Goal: Task Accomplishment & Management: Complete application form

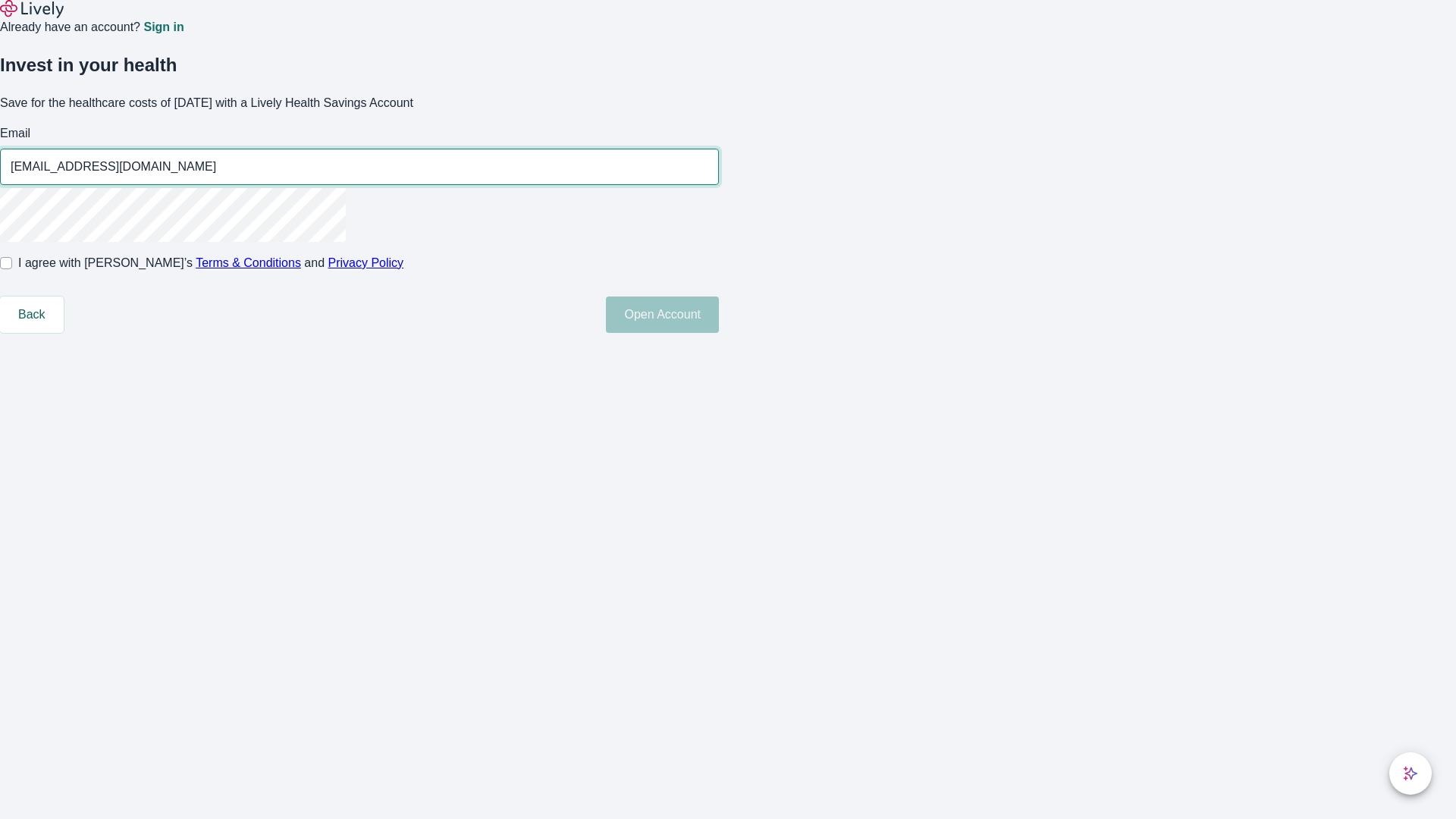
type input "[EMAIL_ADDRESS][DOMAIN_NAME]"
click at [12, 269] on input "I agree with Lively’s Terms & Conditions and Privacy Policy" at bounding box center [6, 263] width 12 height 12
checkbox input "true"
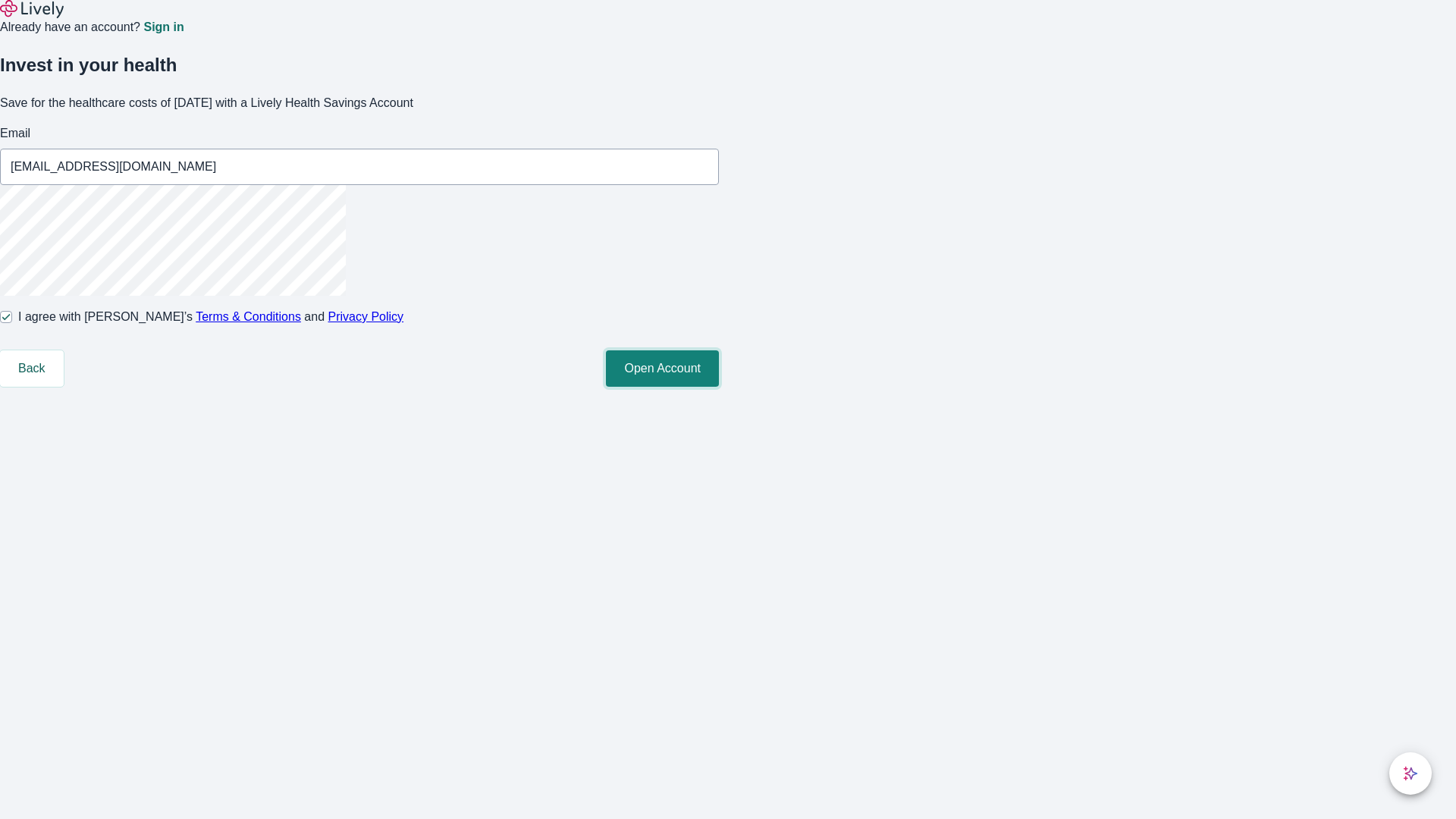
click at [719, 387] on button "Open Account" at bounding box center [662, 368] width 113 height 37
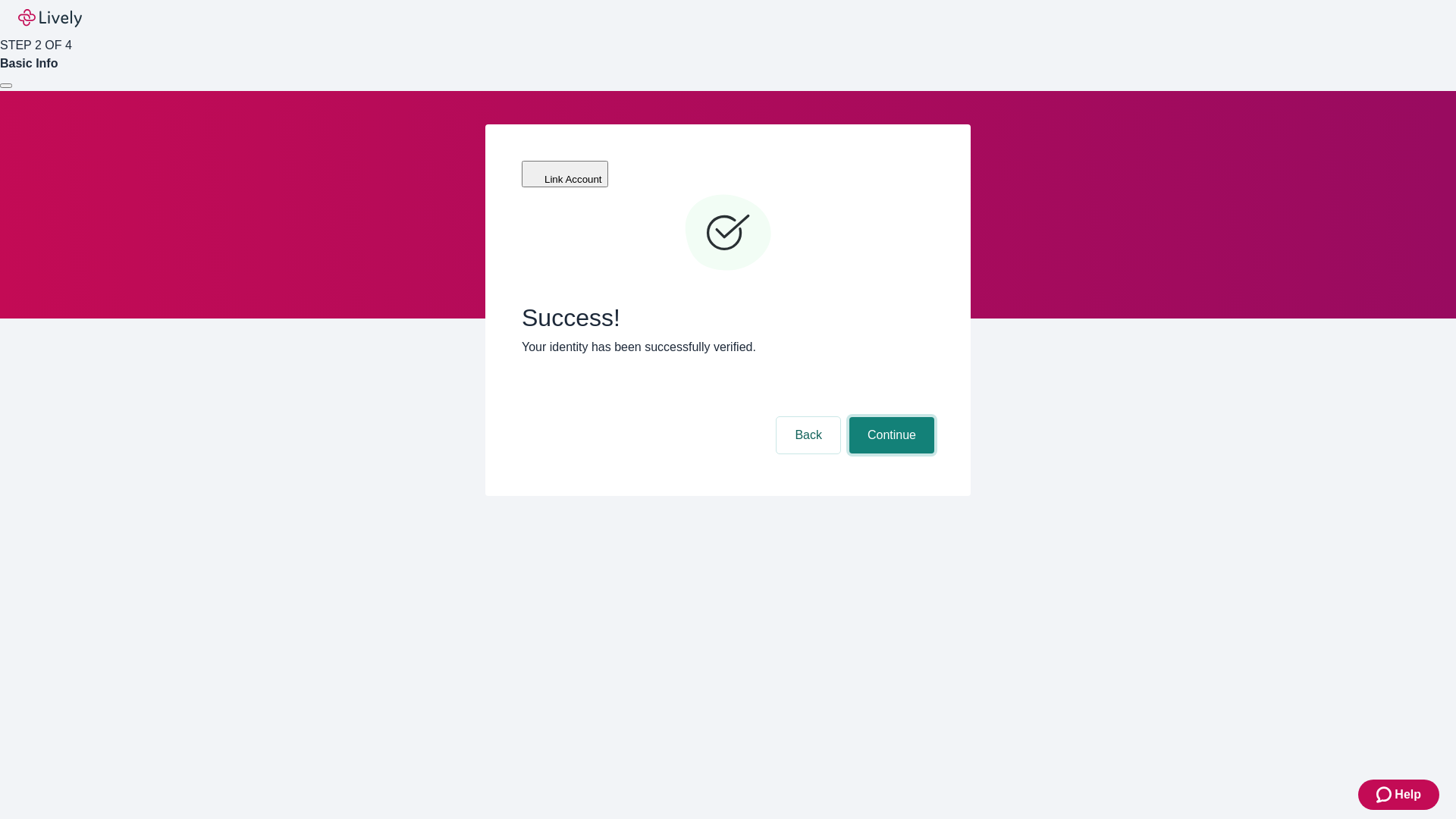
click at [889, 417] on button "Continue" at bounding box center [891, 435] width 85 height 37
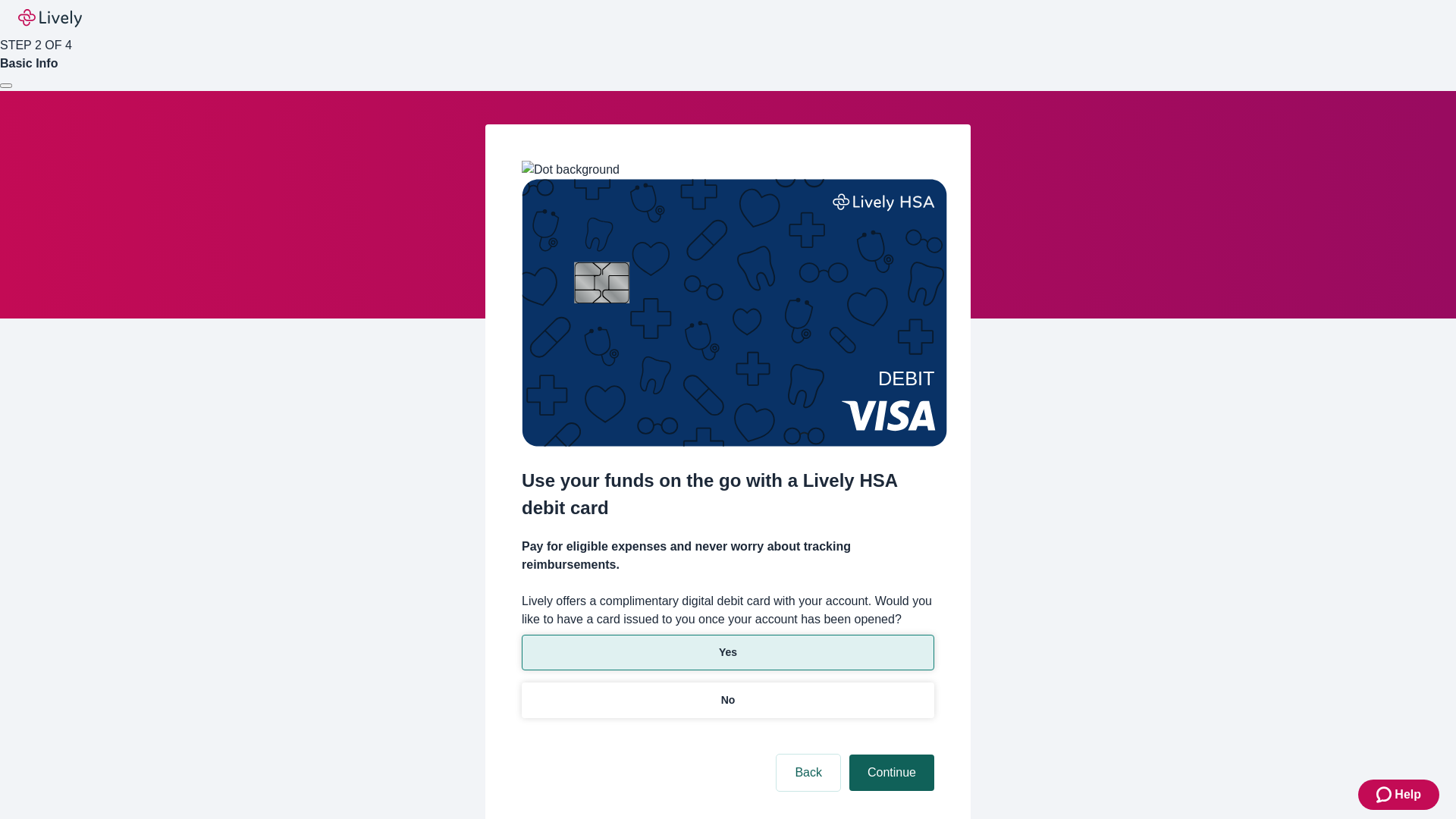
click at [727, 645] on p "Yes" at bounding box center [728, 652] width 18 height 16
click at [889, 754] on button "Continue" at bounding box center [891, 772] width 85 height 37
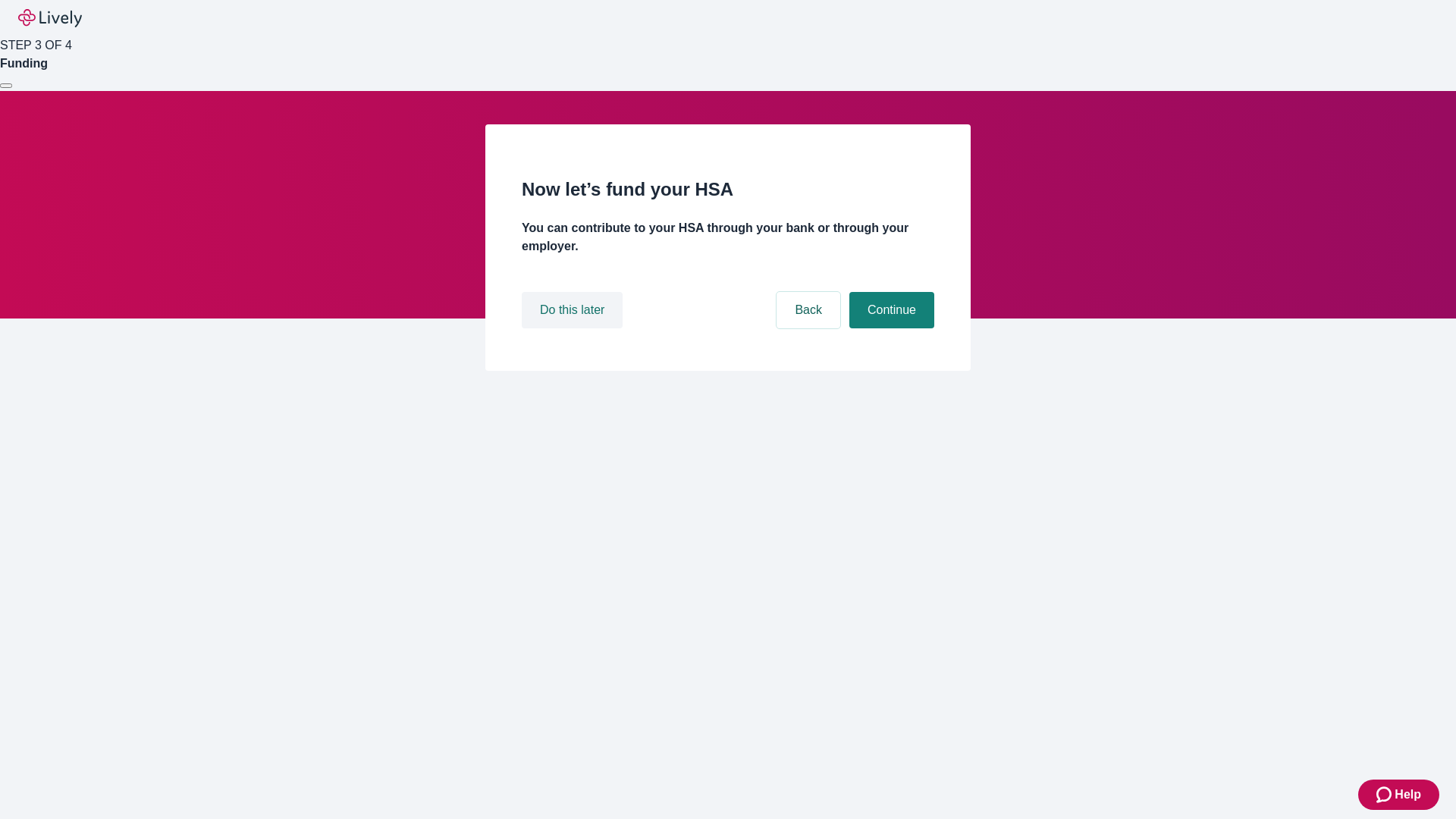
click at [574, 328] on button "Do this later" at bounding box center [572, 310] width 101 height 37
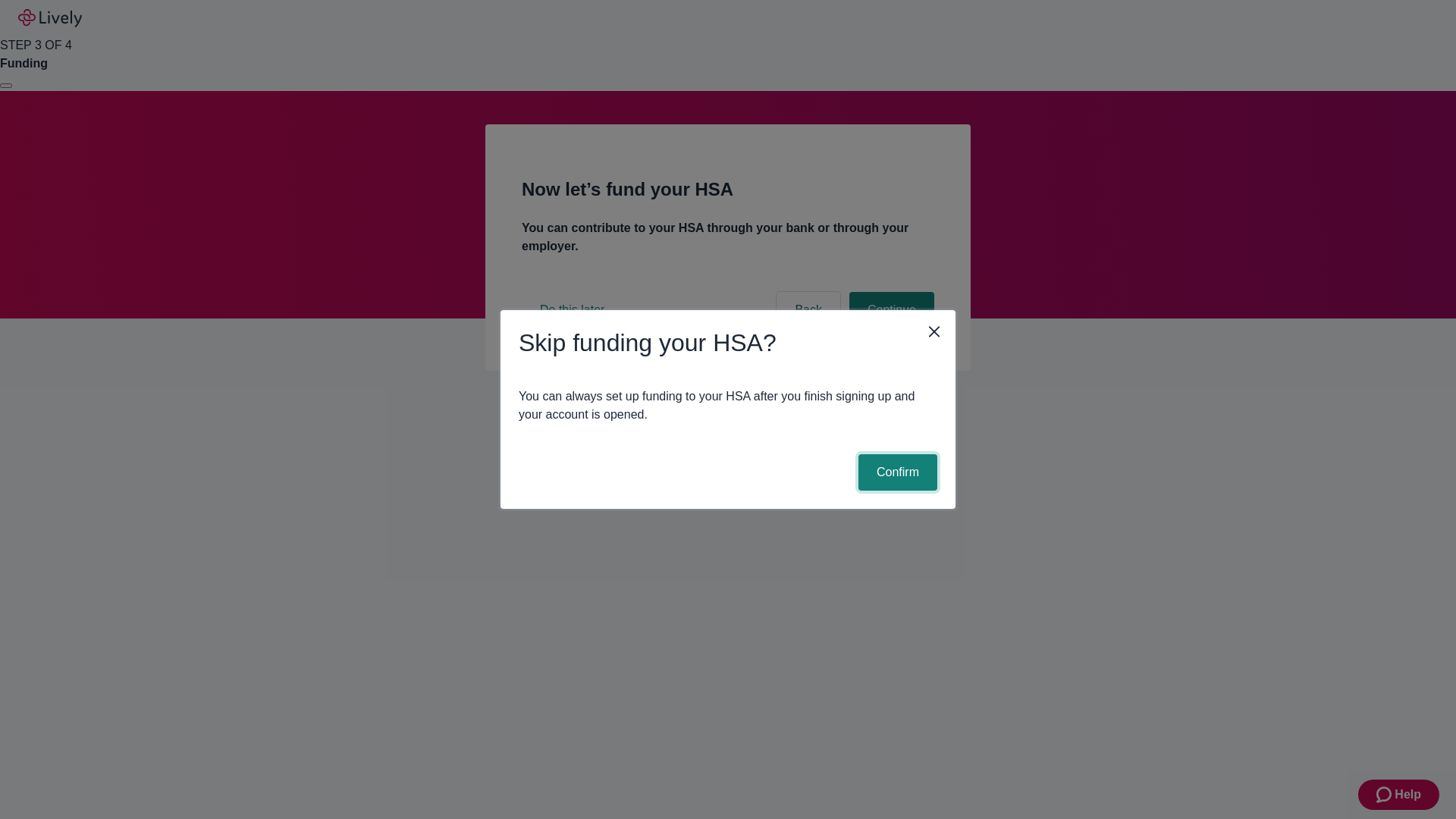
click at [895, 472] on button "Confirm" at bounding box center [898, 472] width 79 height 37
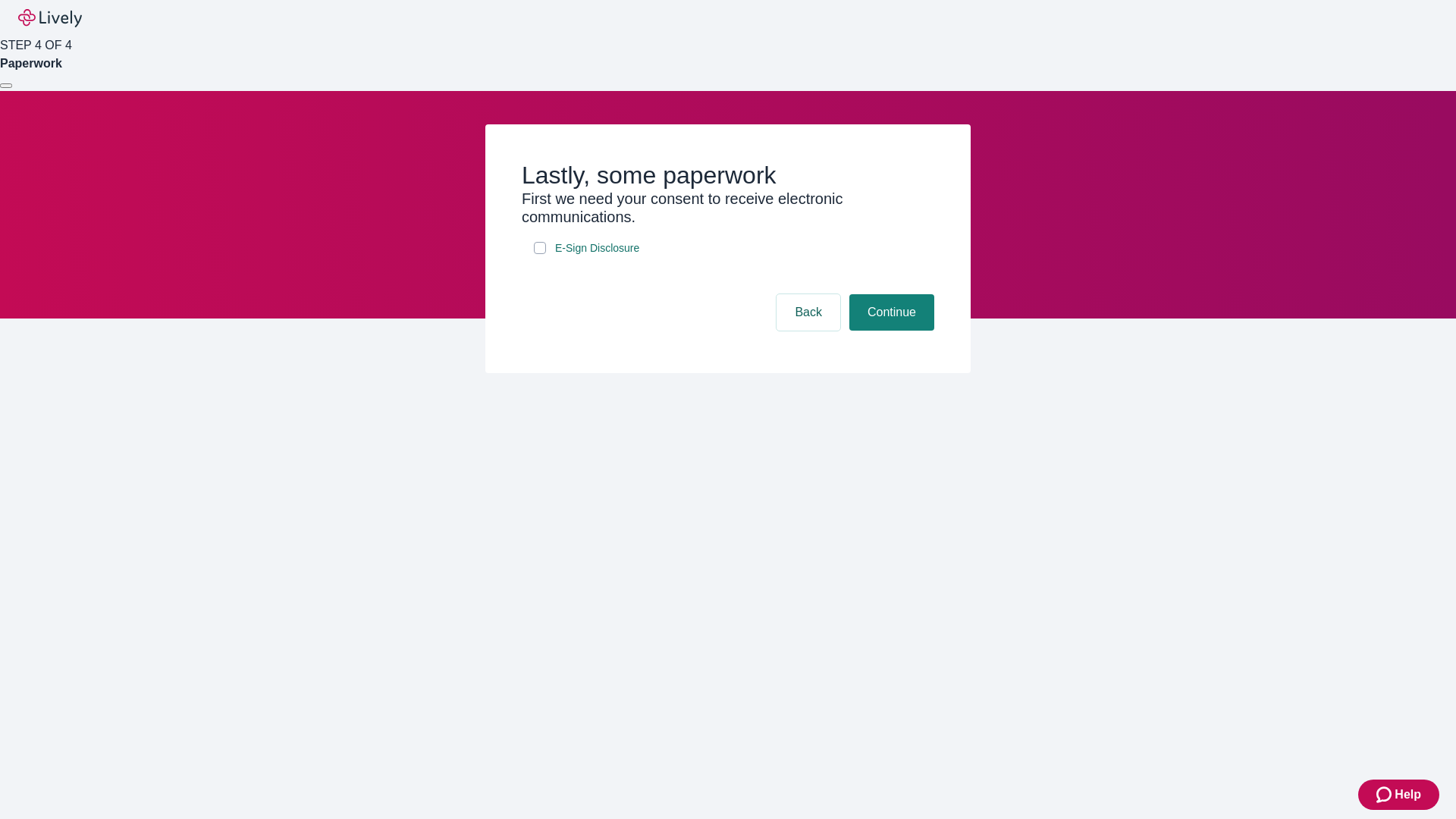
click at [540, 254] on input "E-Sign Disclosure" at bounding box center [540, 248] width 12 height 12
checkbox input "true"
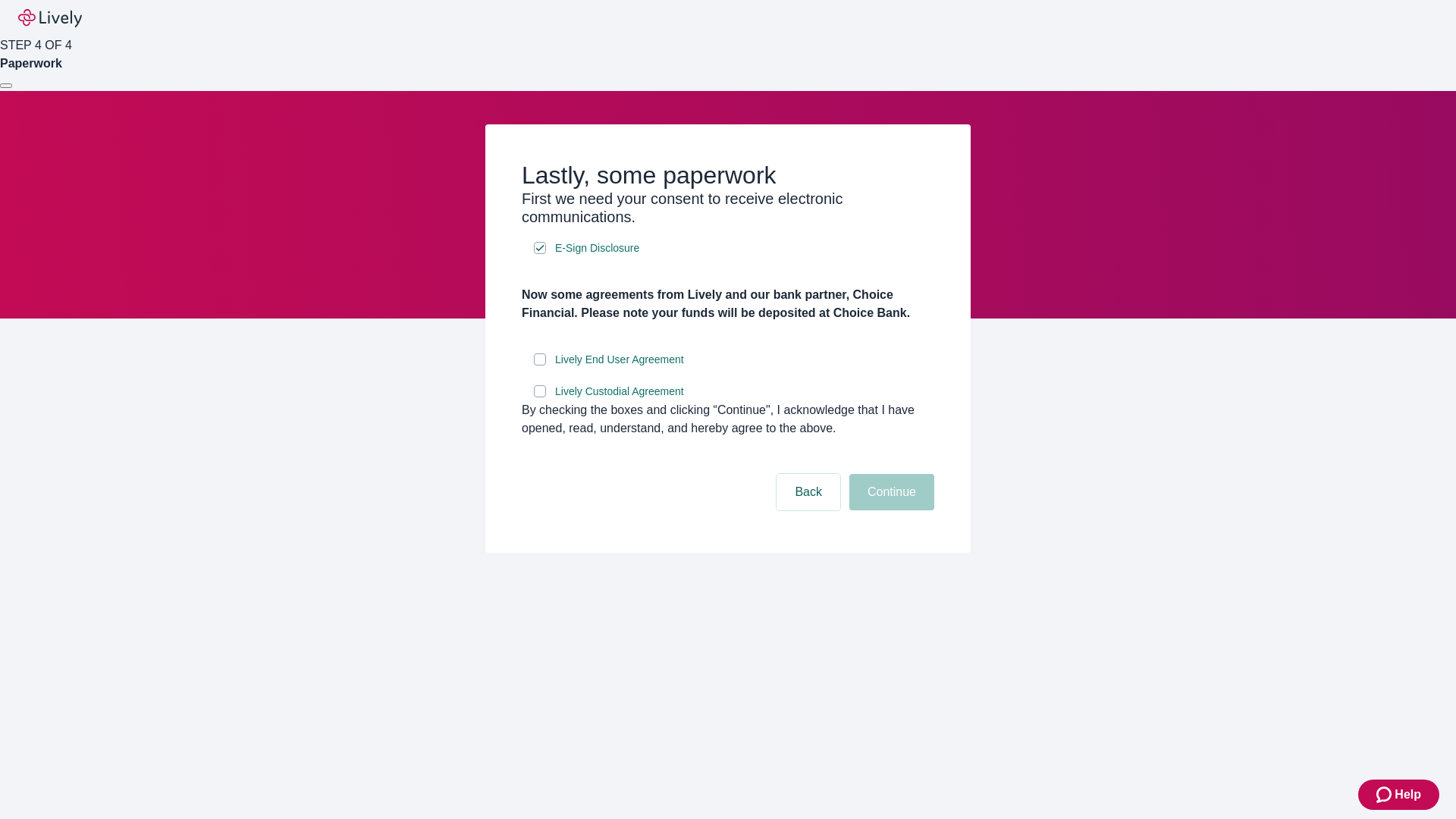
click at [540, 366] on input "Lively End User Agreement" at bounding box center [540, 360] width 12 height 12
checkbox input "true"
click at [540, 397] on input "Lively Custodial Agreement" at bounding box center [540, 391] width 12 height 12
checkbox input "true"
click at [889, 510] on button "Continue" at bounding box center [891, 492] width 85 height 37
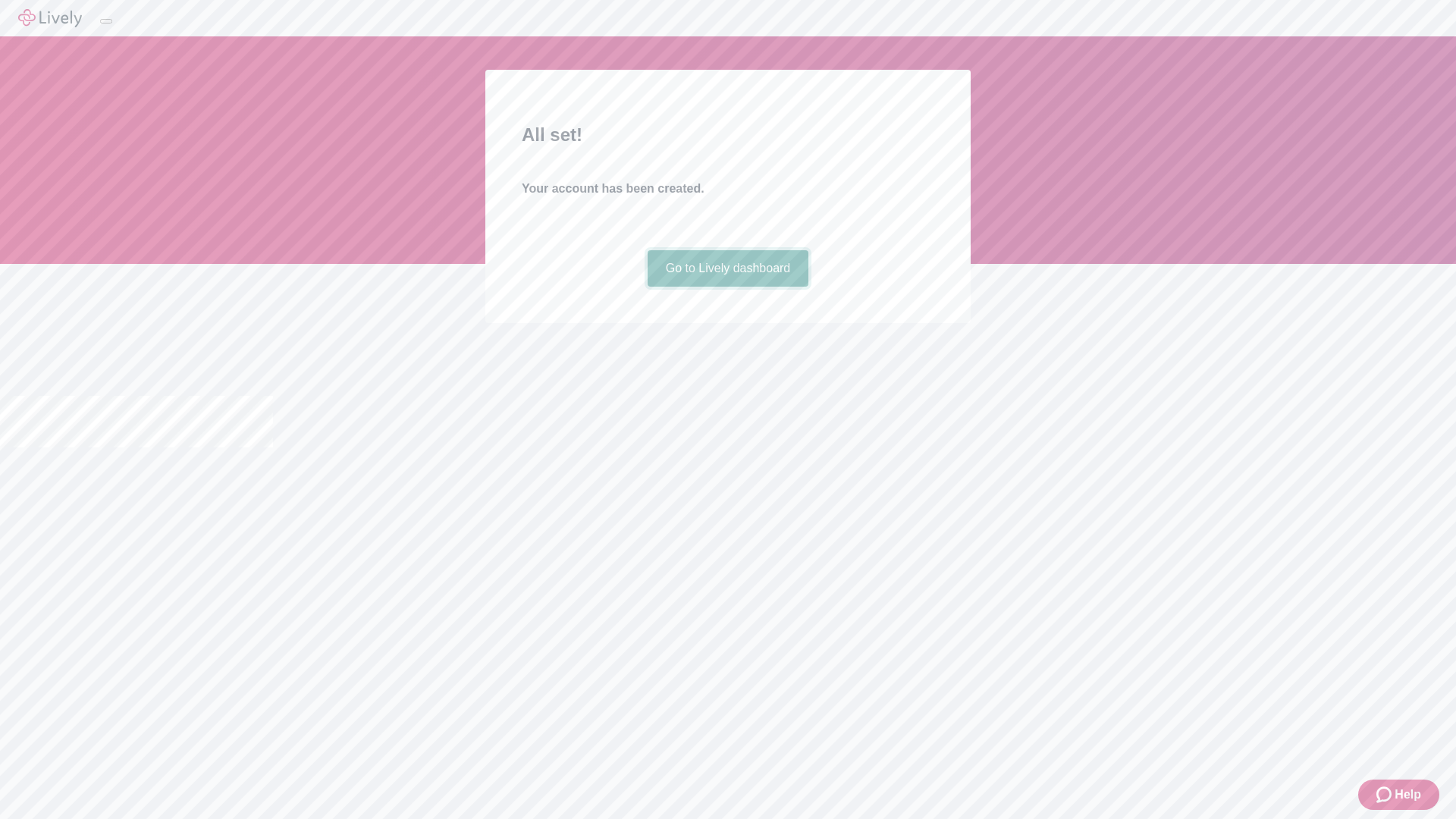
click at [727, 287] on link "Go to Lively dashboard" at bounding box center [728, 268] width 161 height 37
